Goal: Information Seeking & Learning: Learn about a topic

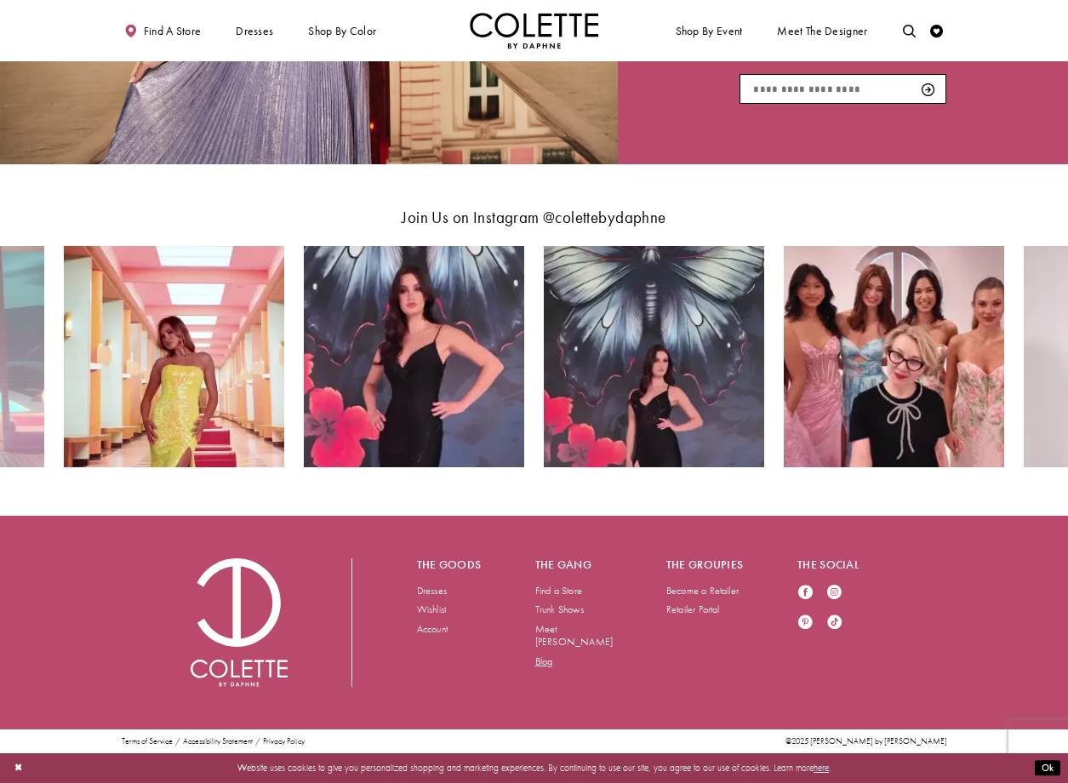
click at [550, 654] on link "Blog" at bounding box center [544, 661] width 18 height 14
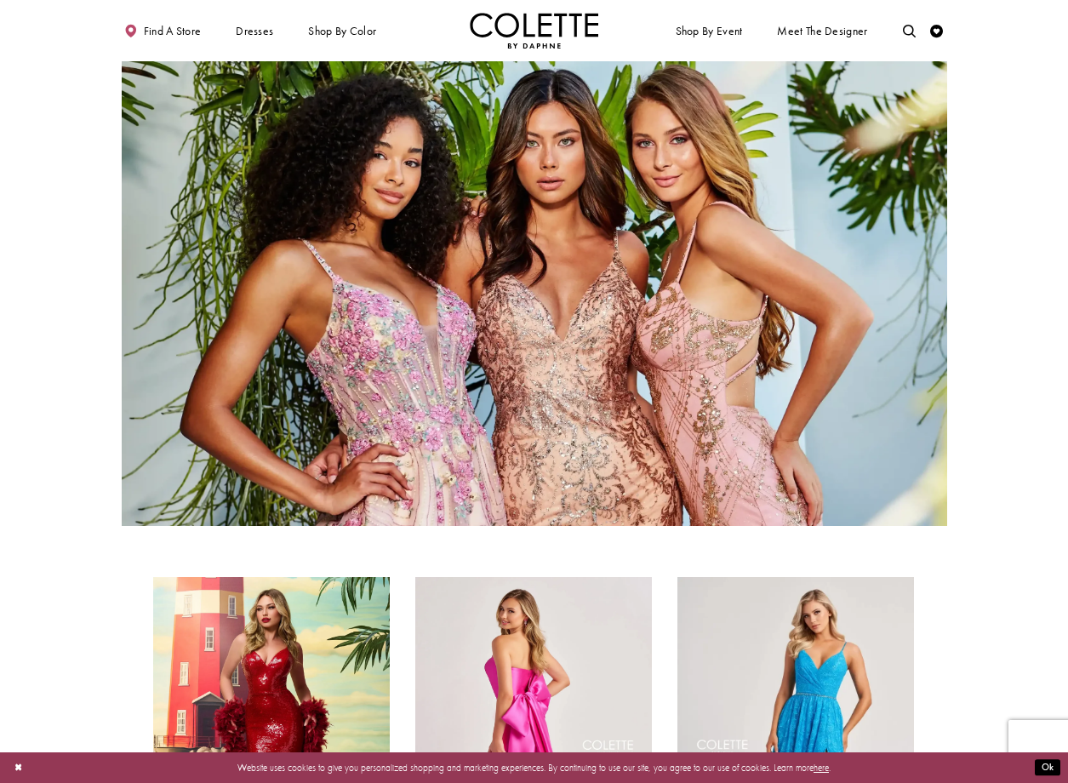
click at [1017, 401] on section at bounding box center [534, 293] width 1068 height 464
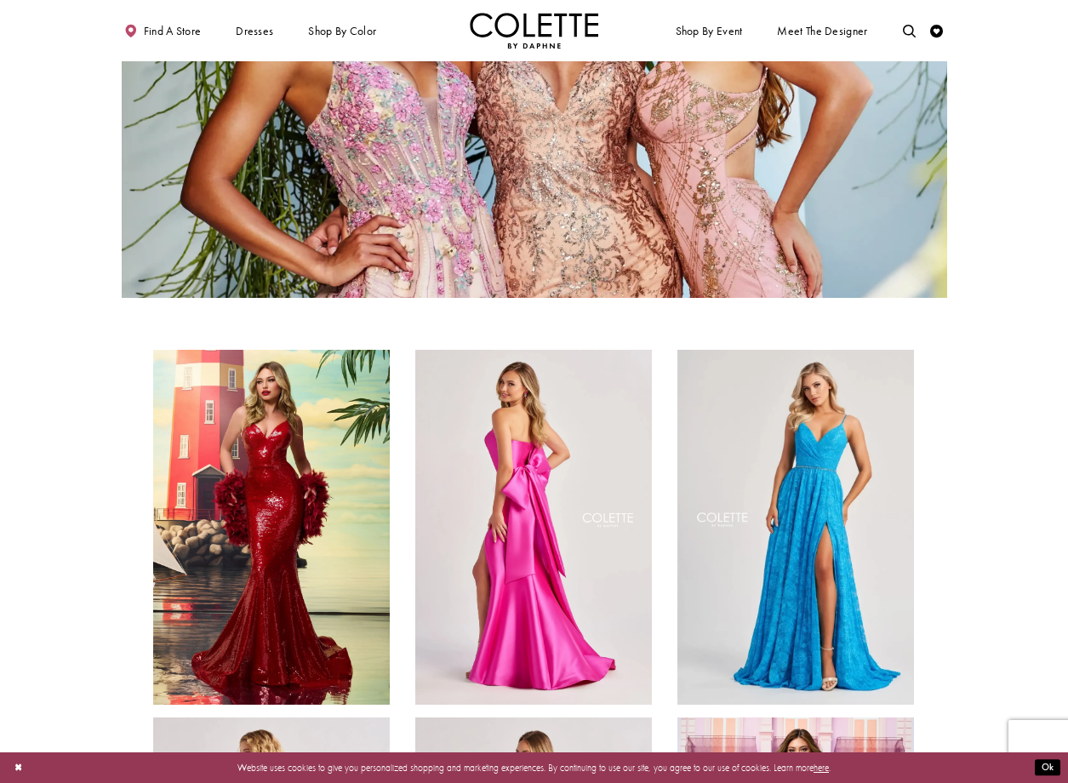
scroll to position [482, 0]
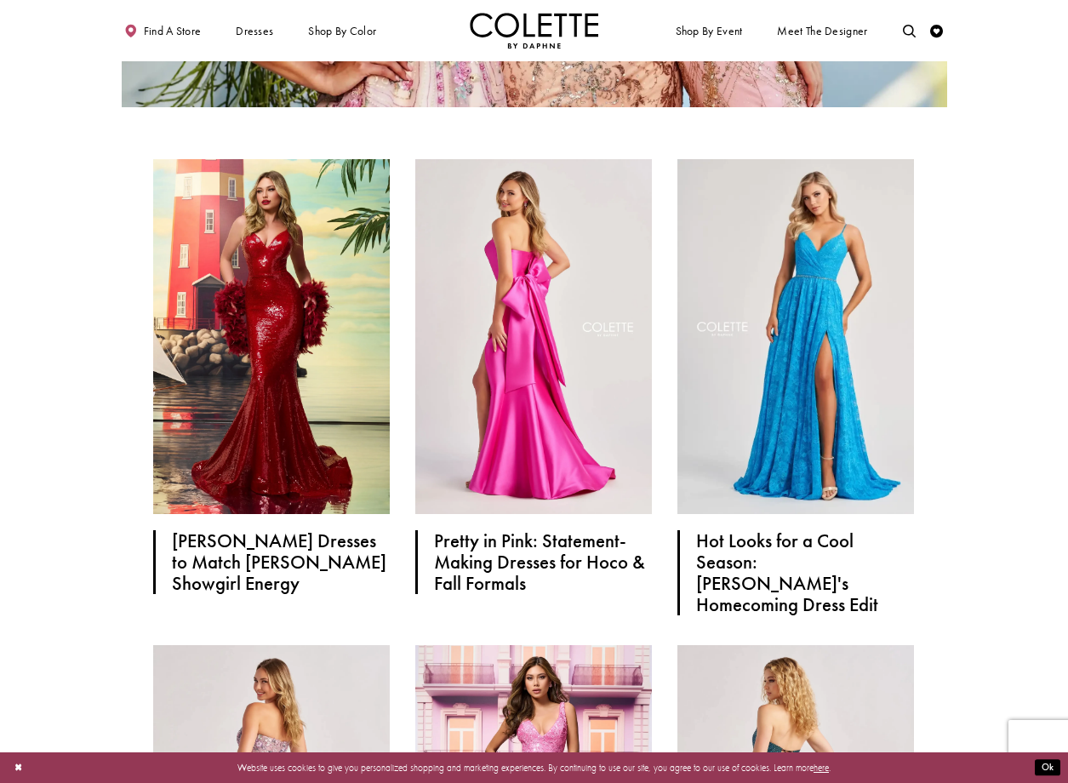
scroll to position [427, 0]
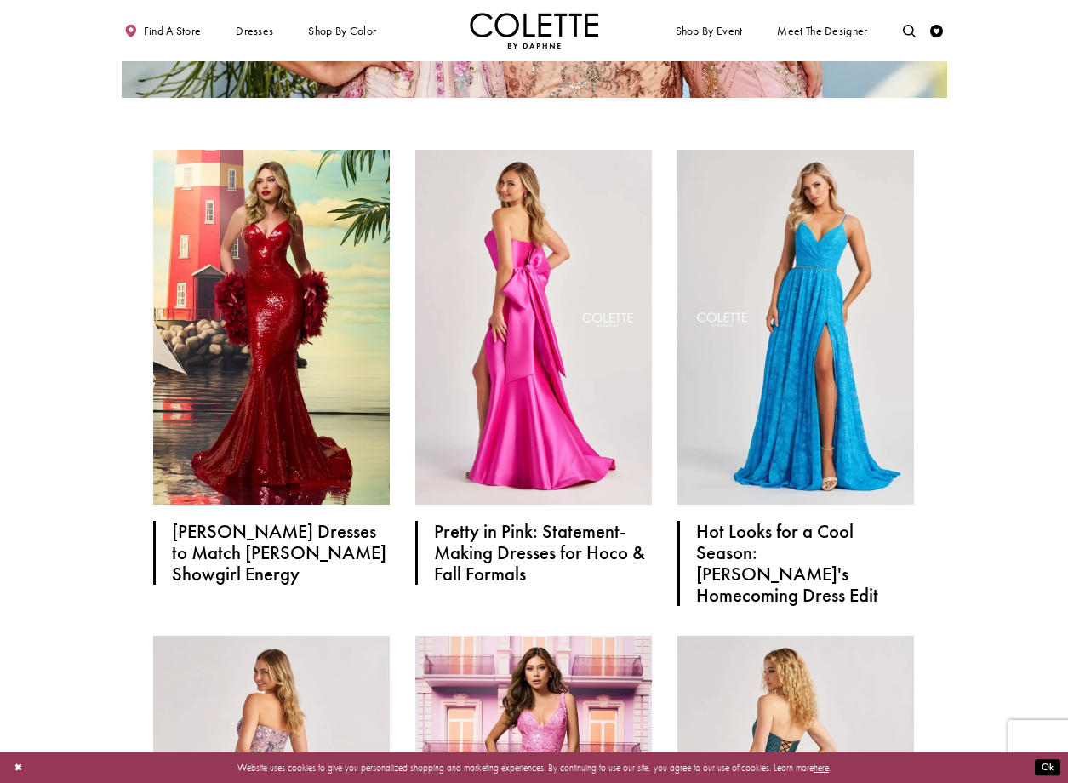
click at [1041, 766] on button "Ok" at bounding box center [1048, 768] width 26 height 16
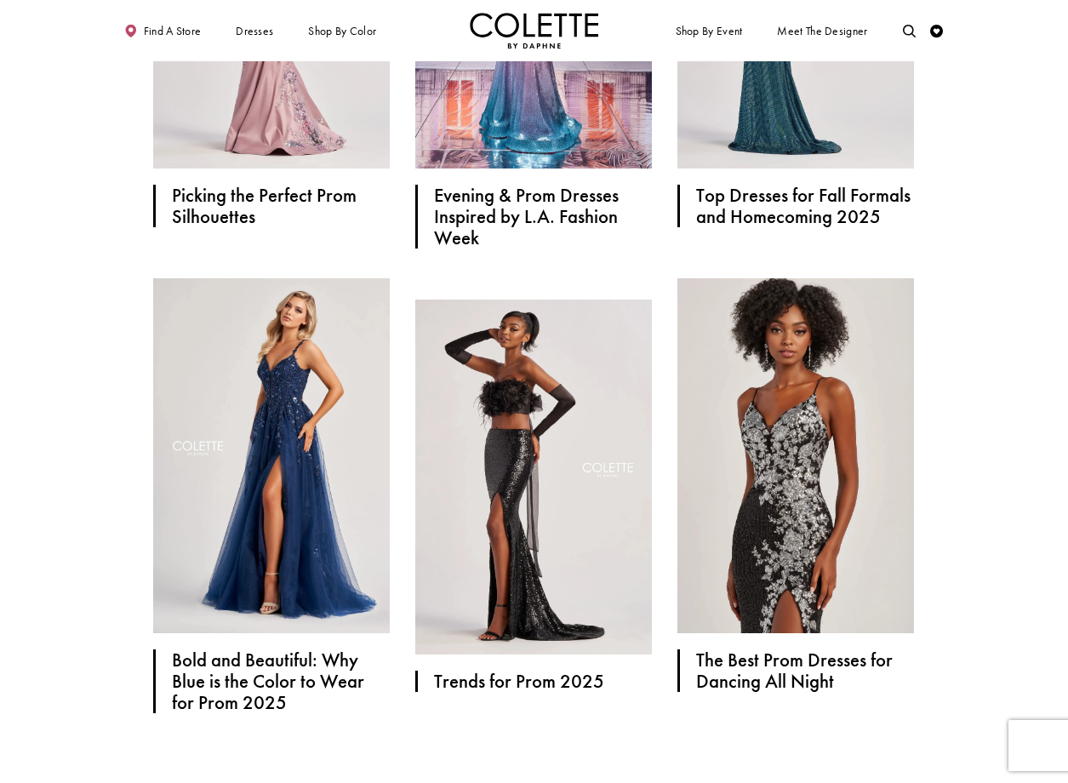
click at [961, 360] on section "[PERSON_NAME] Dresses to Match [PERSON_NAME] Showgirl Energy Pretty in Pink: St…" at bounding box center [534, 183] width 1068 height 1711
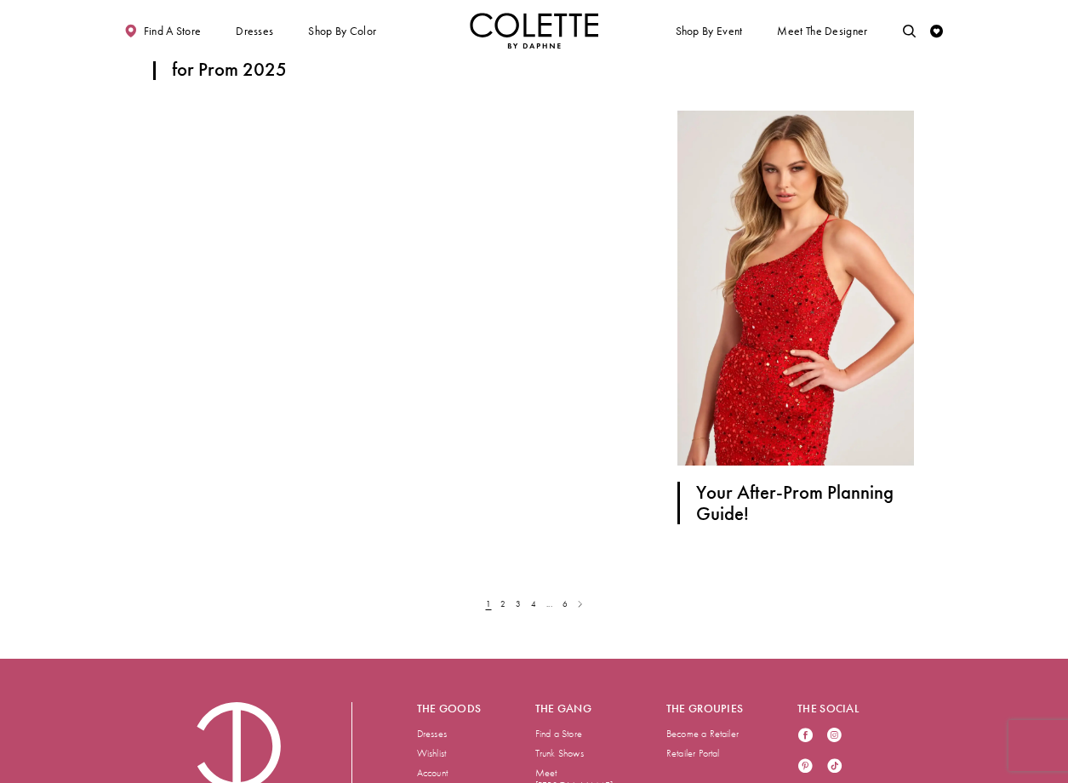
scroll to position [1910, 0]
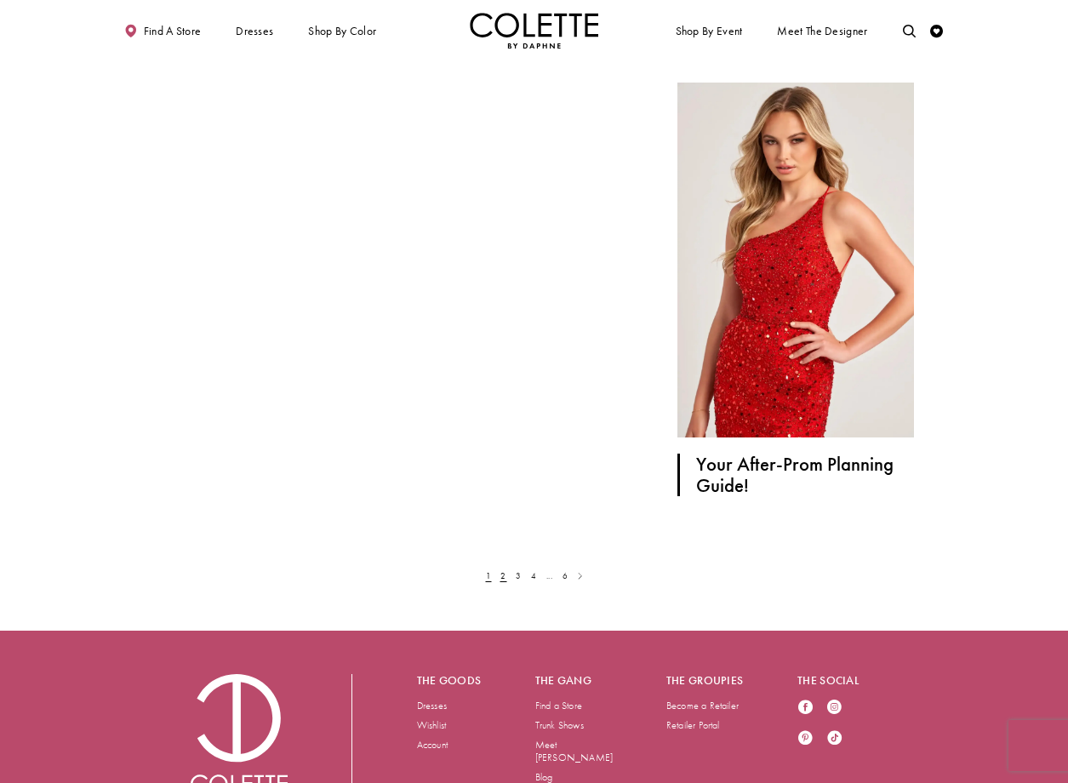
click at [503, 579] on link "2" at bounding box center [503, 576] width 8 height 14
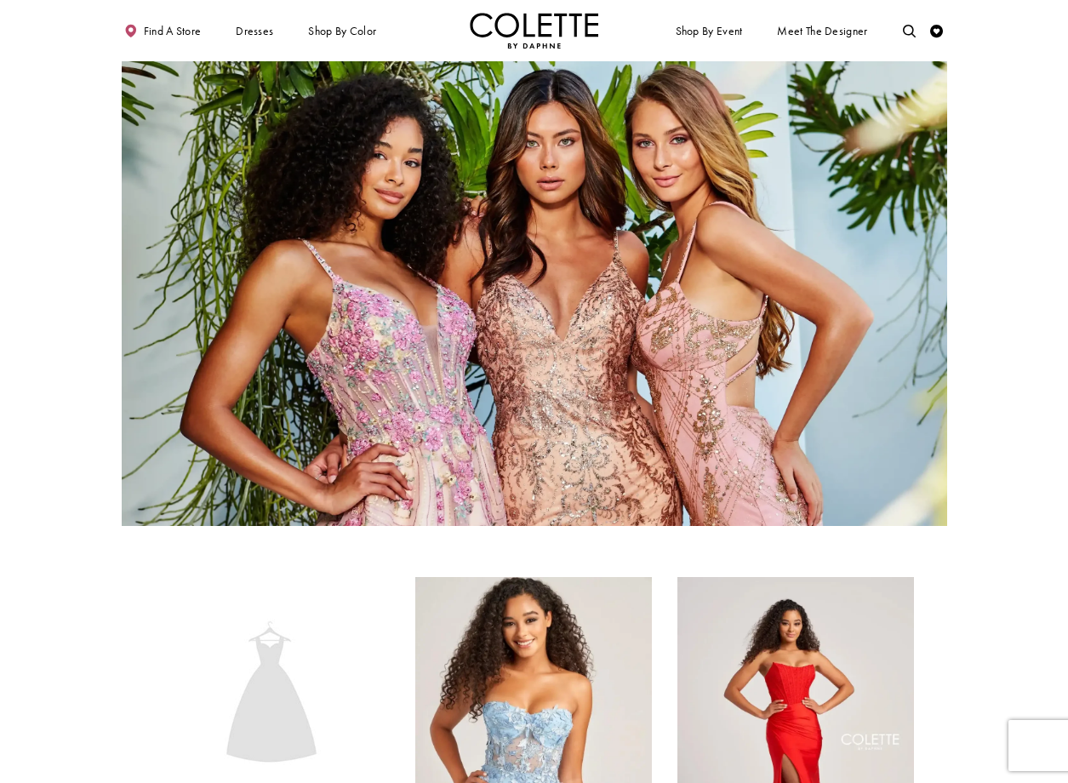
scroll to position [255, 0]
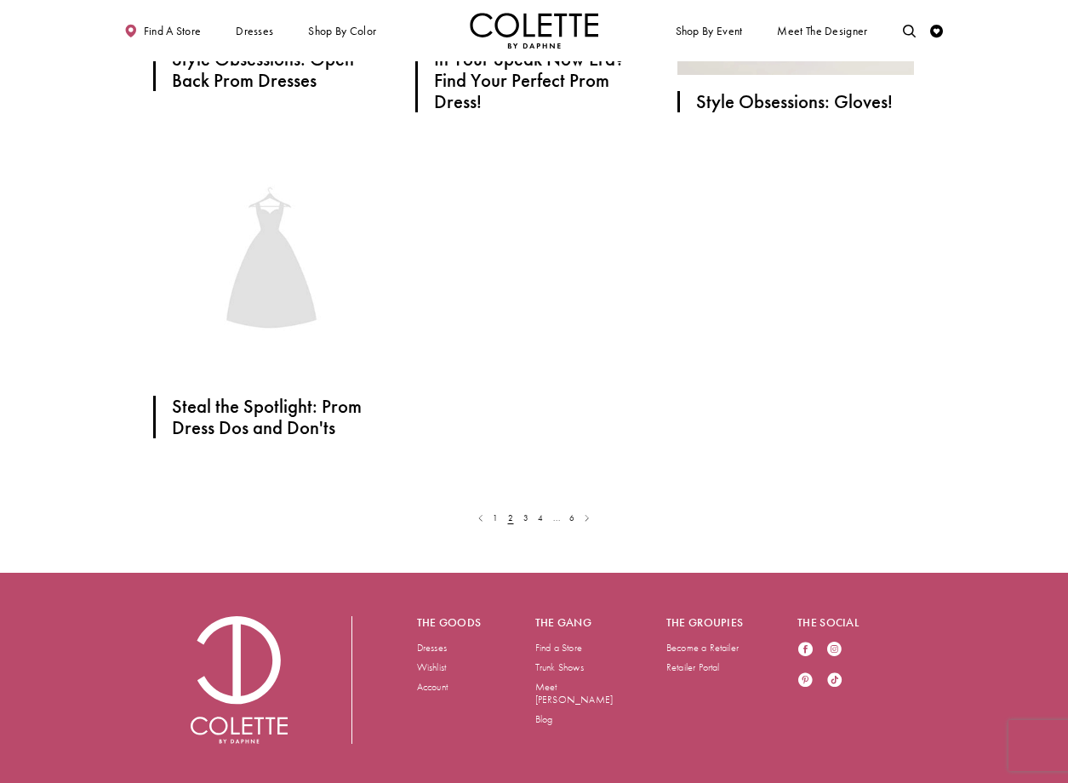
scroll to position [1856, 0]
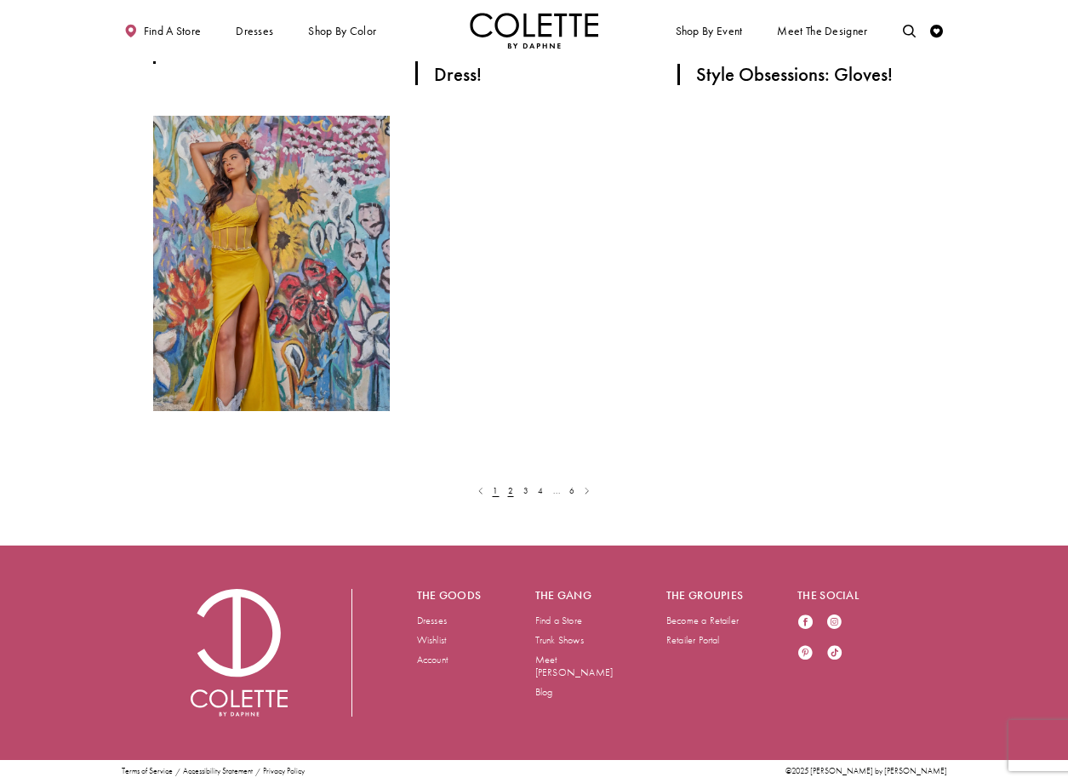
click at [499, 488] on link "1" at bounding box center [496, 491] width 8 height 14
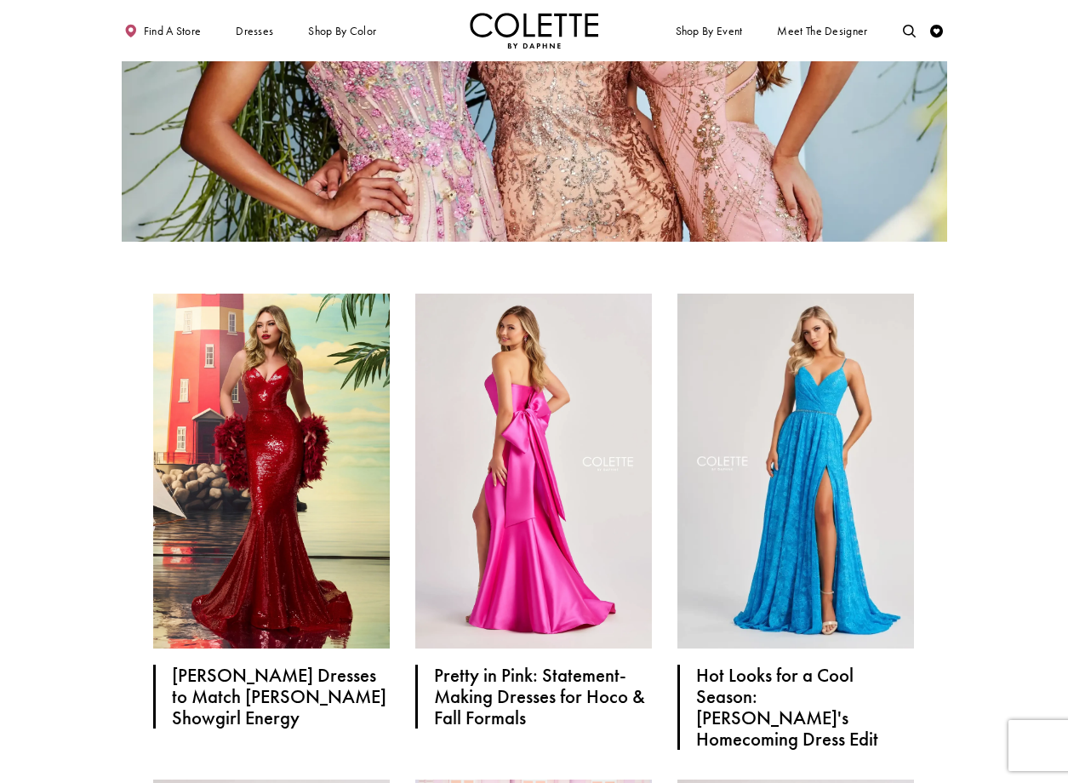
scroll to position [454, 0]
